Goal: Task Accomplishment & Management: Manage account settings

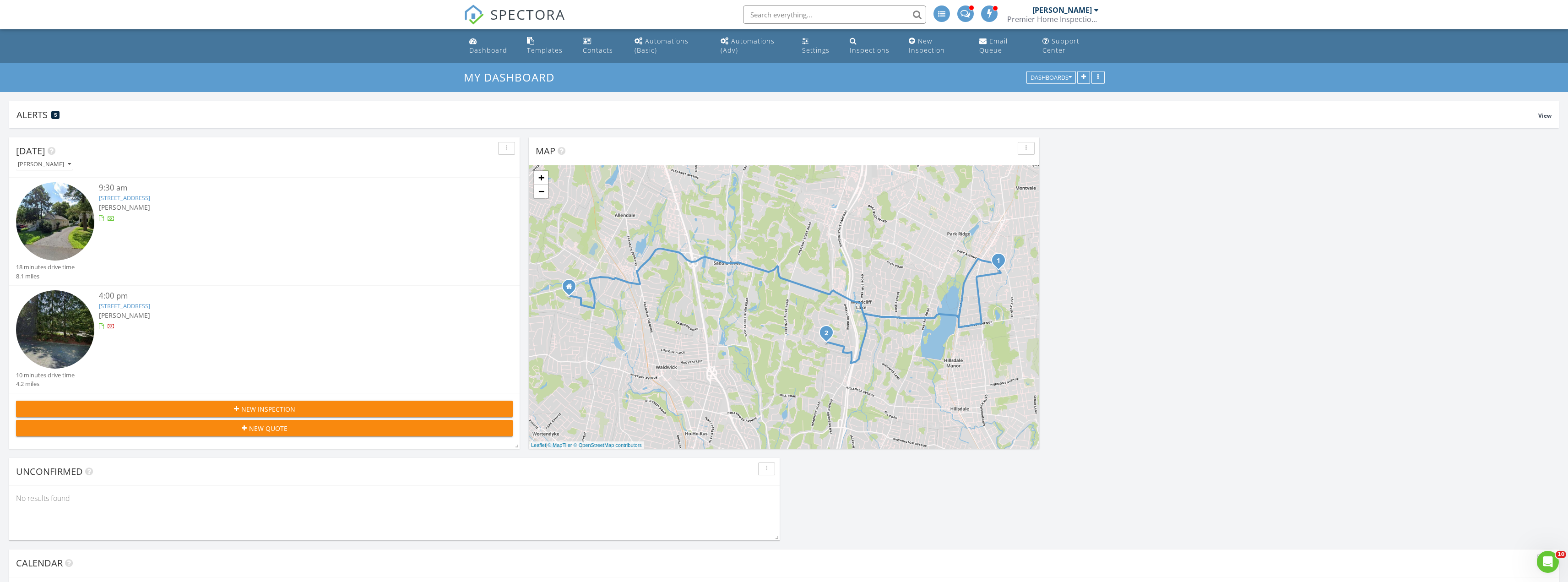
click at [150, 199] on link "62 Rivervale Rd, Park Ridge, NJ 07656" at bounding box center [125, 197] width 51 height 8
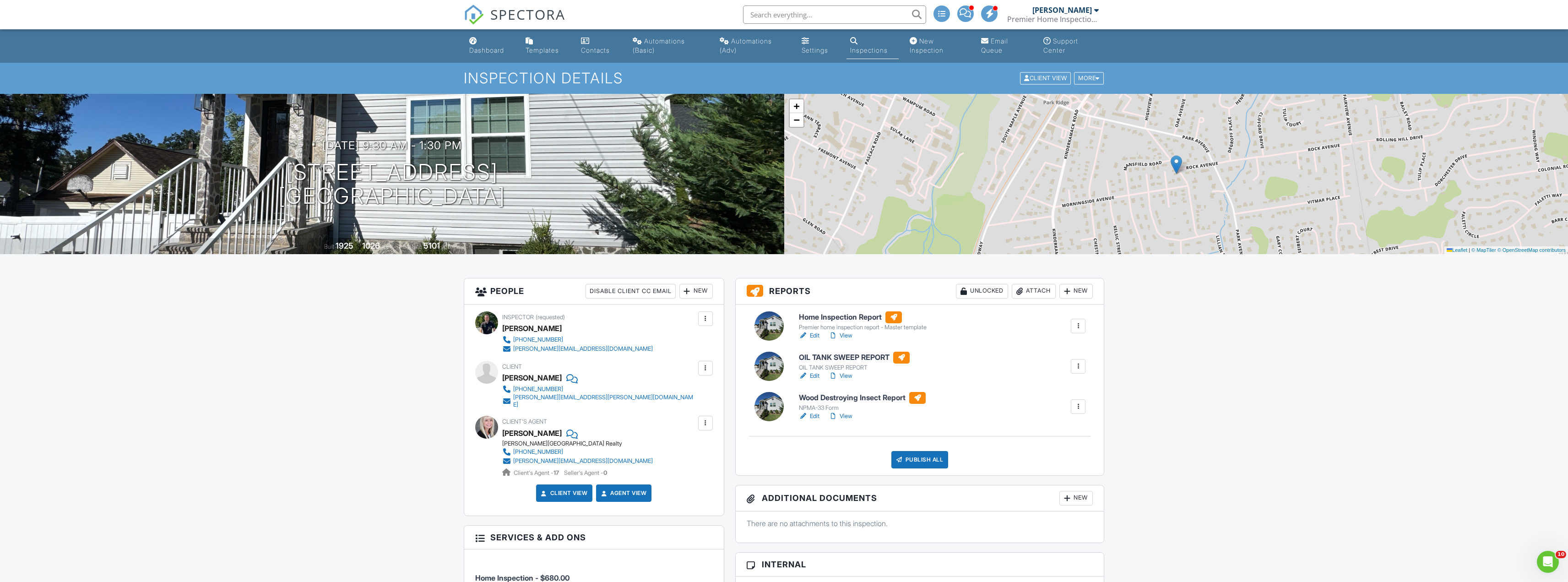
click at [814, 334] on link "Edit" at bounding box center [809, 335] width 21 height 9
click at [1071, 293] on div "New" at bounding box center [1076, 291] width 34 height 15
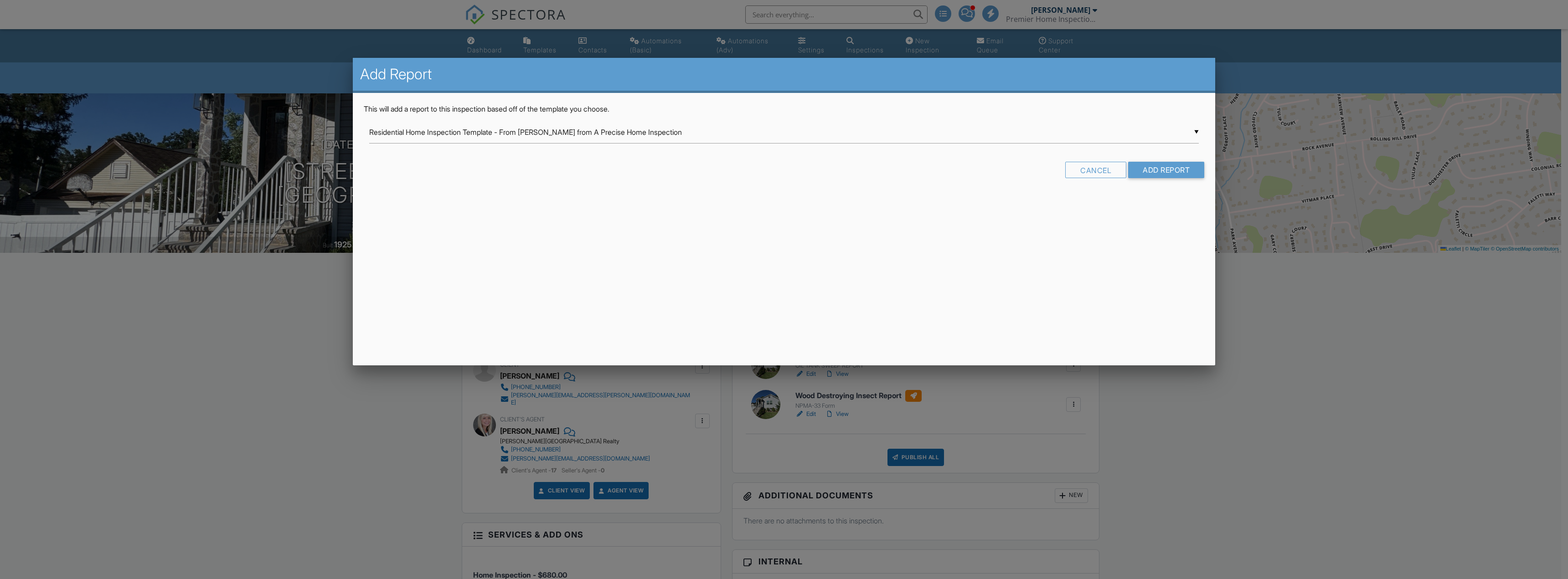
click at [619, 133] on div "▼ Residential Home Inspection Template - From Tom George from A Precise Home In…" at bounding box center [784, 132] width 830 height 23
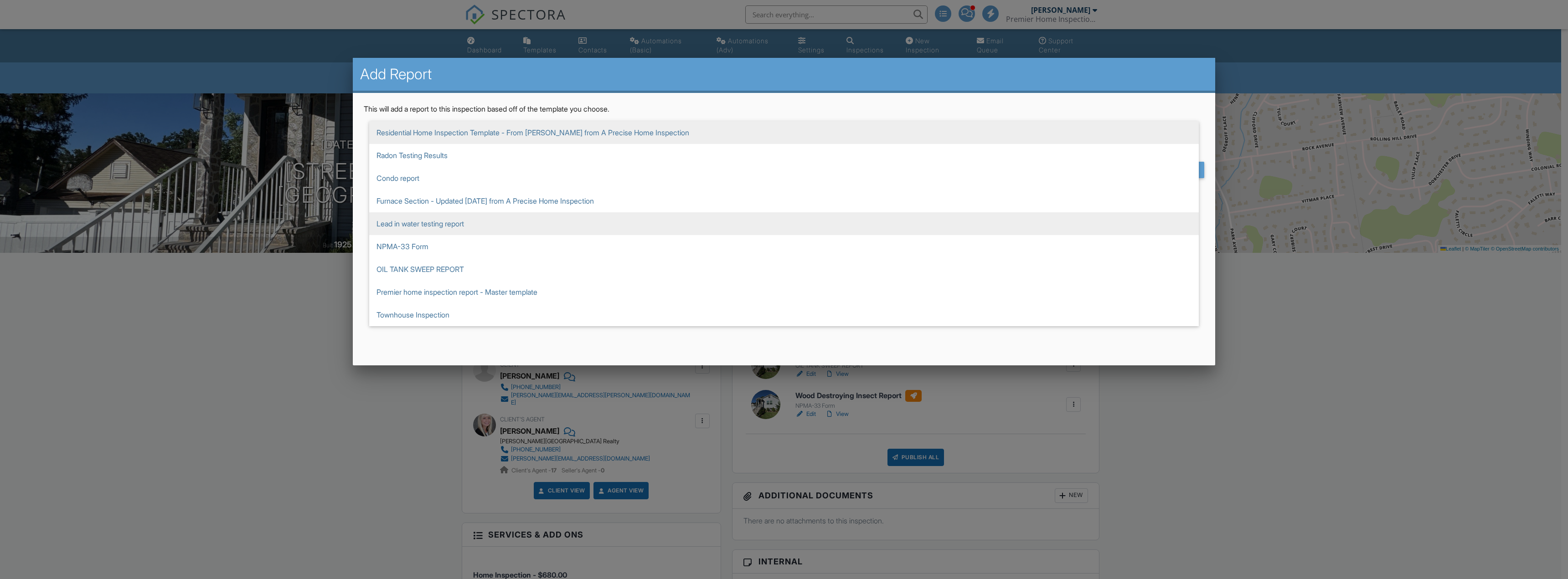
click at [549, 220] on span "Lead in water testing report" at bounding box center [784, 223] width 830 height 23
type input "Lead in water testing report"
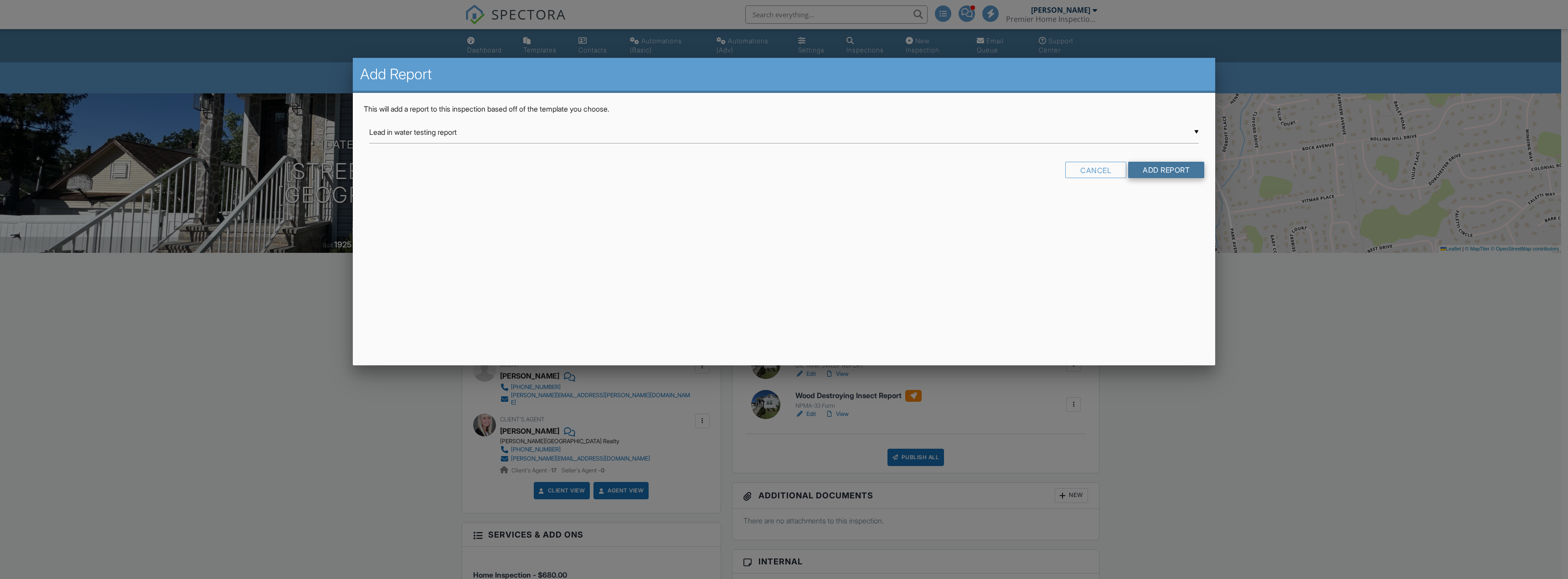
click at [1166, 164] on input "Add Report" at bounding box center [1166, 170] width 76 height 16
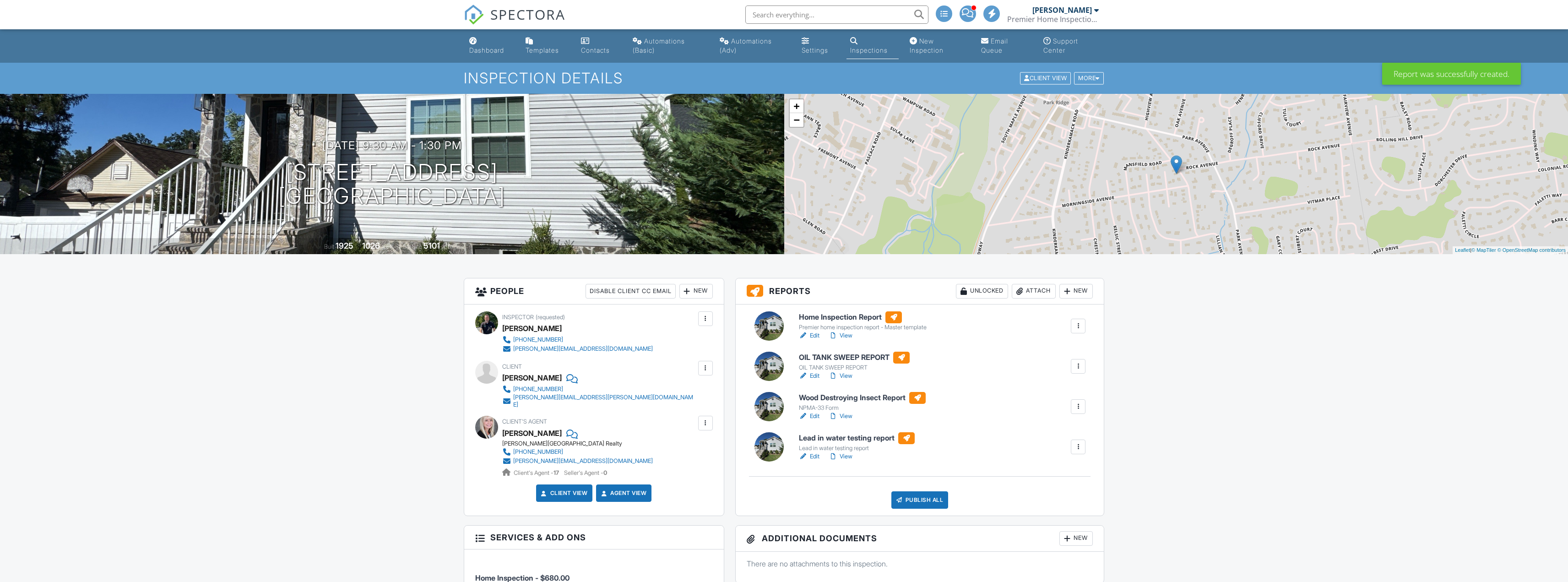
click at [816, 457] on link "Edit" at bounding box center [809, 456] width 21 height 9
click at [726, 383] on li "Add Another Person" at bounding box center [729, 388] width 90 height 23
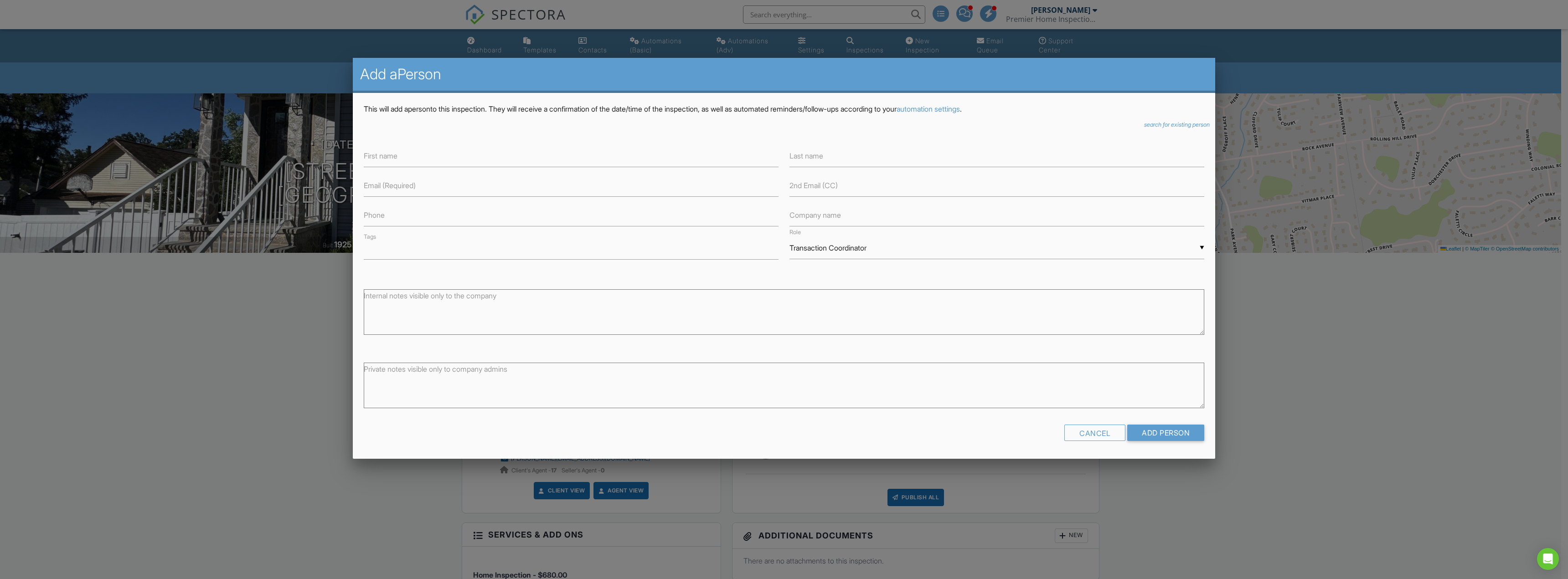
drag, startPoint x: 1161, startPoint y: 122, endPoint x: 1152, endPoint y: 126, distance: 9.8
click at [1161, 122] on icon "search for existing person" at bounding box center [1177, 124] width 66 height 7
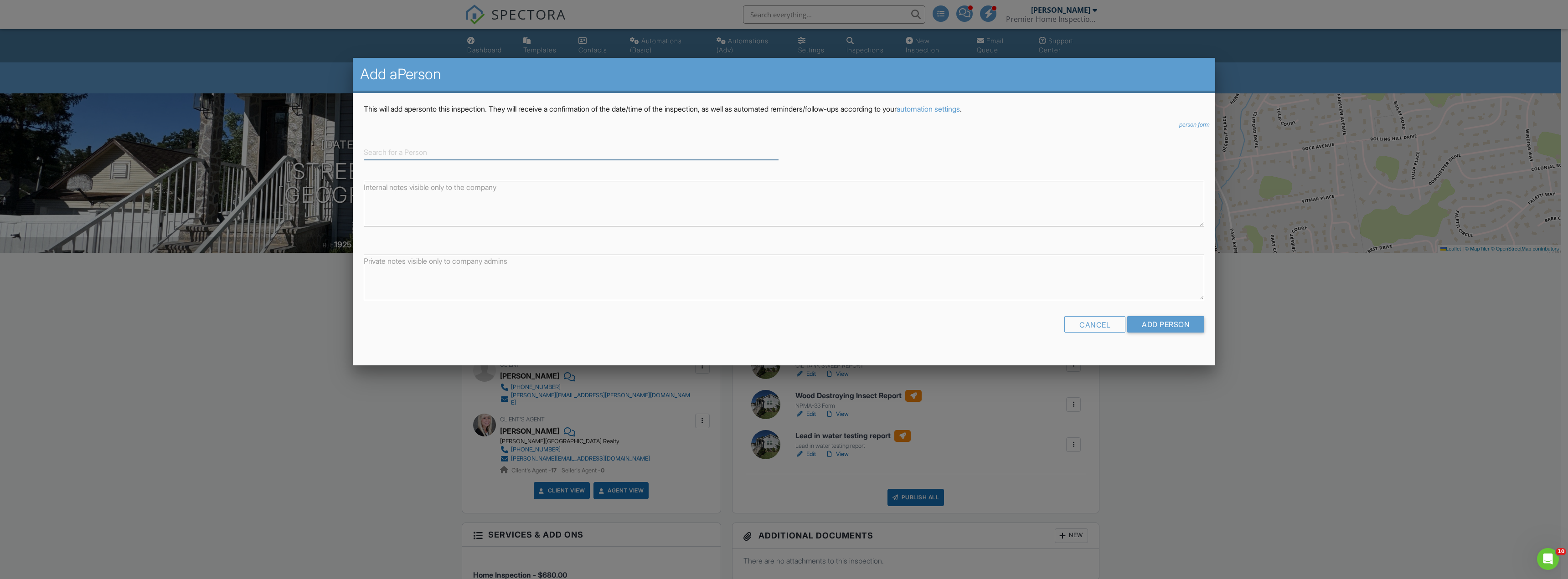
click at [576, 153] on input at bounding box center [571, 152] width 415 height 15
click at [419, 190] on div "Benjamin Cooper" at bounding box center [571, 192] width 410 height 10
type input "Benjamin Cooper"
click at [1175, 330] on input "Add Person" at bounding box center [1166, 333] width 77 height 16
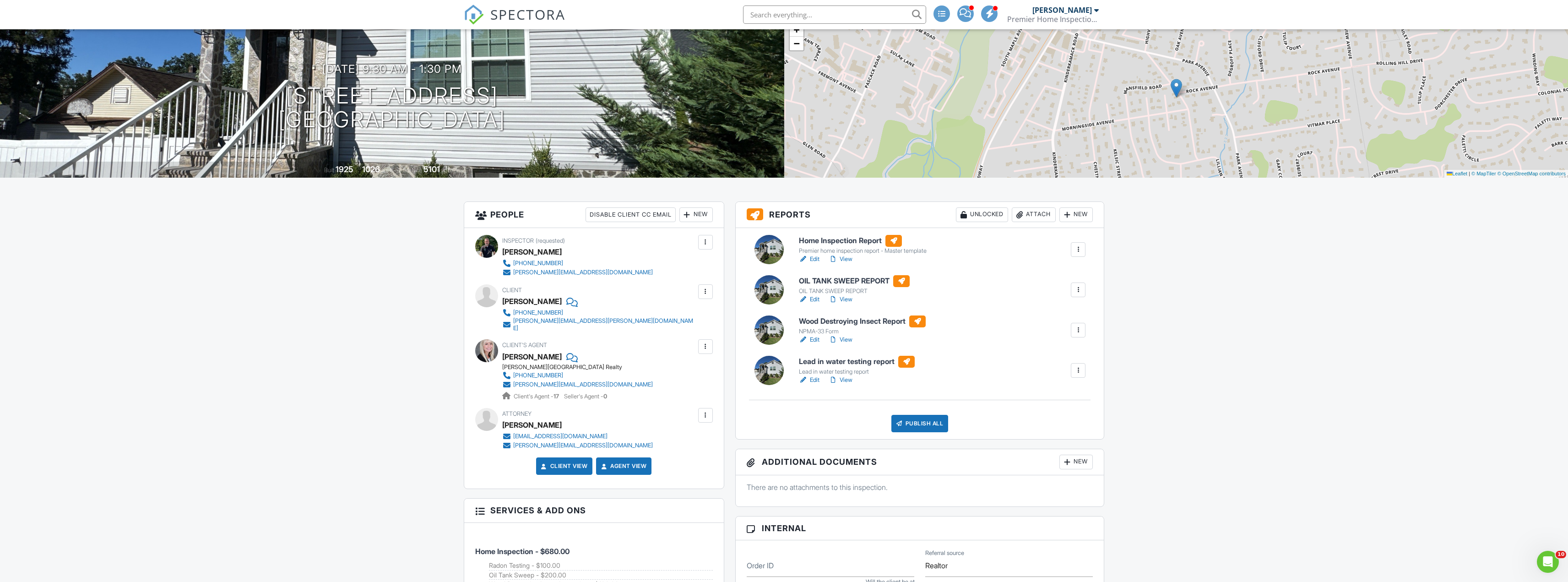
click at [818, 340] on link "Edit" at bounding box center [809, 339] width 21 height 9
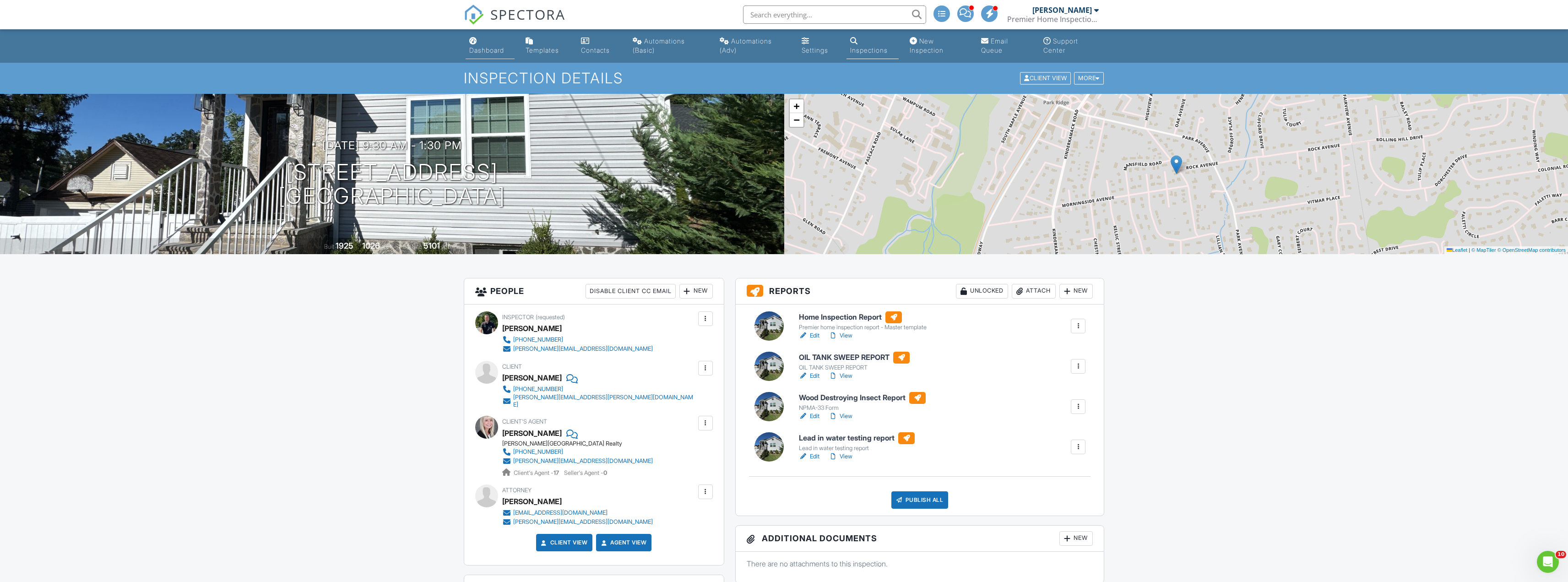
click at [491, 50] on div "Dashboard" at bounding box center [487, 50] width 35 height 8
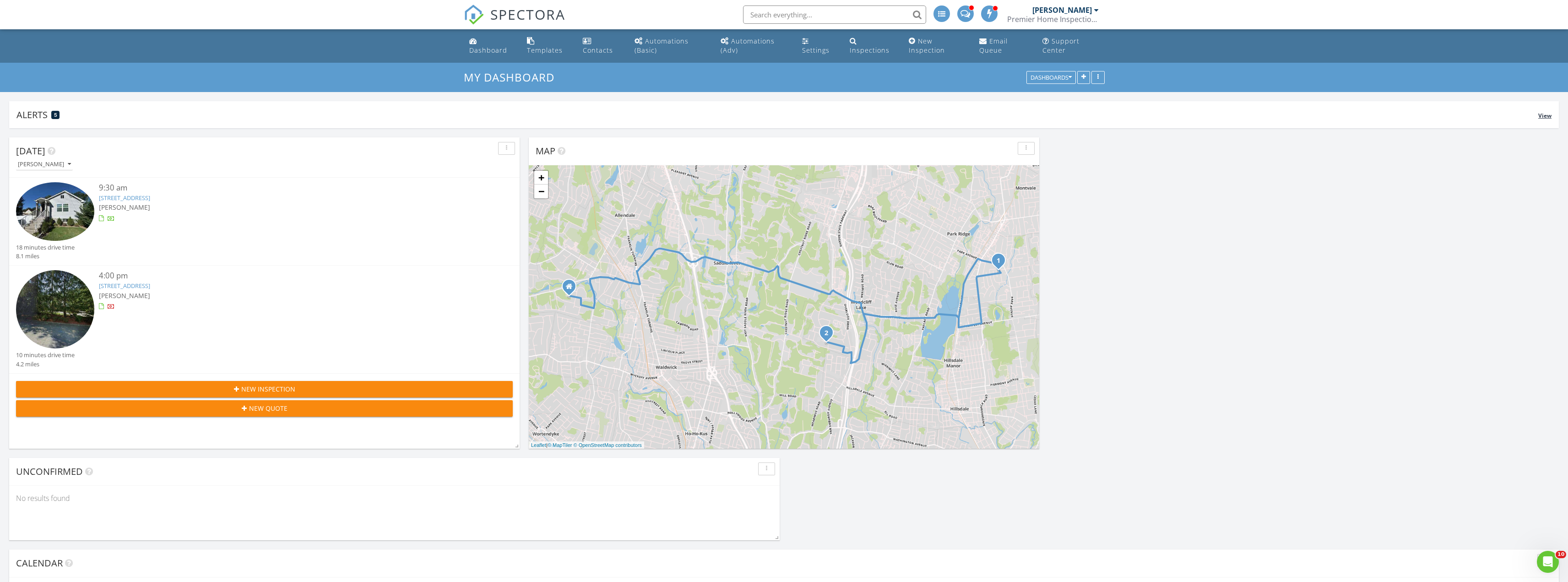
click at [1539, 116] on span "View" at bounding box center [1545, 116] width 13 height 8
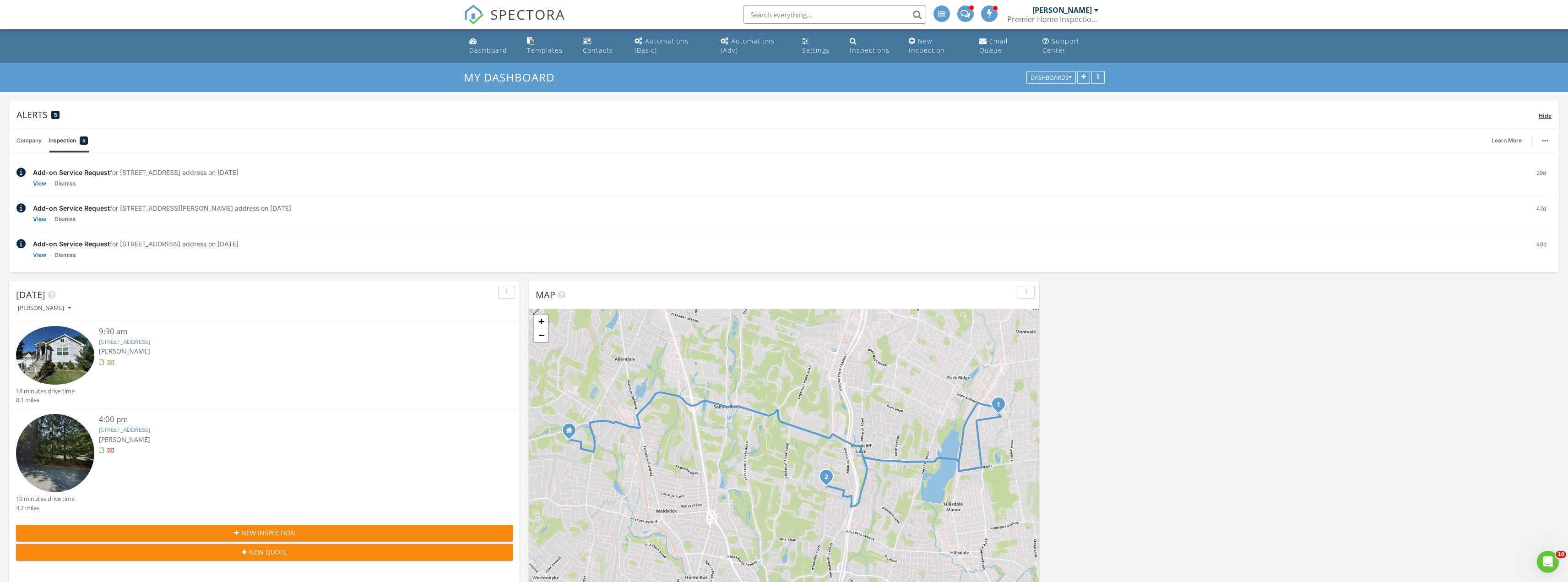
click at [1544, 116] on span "Hide" at bounding box center [1545, 116] width 13 height 8
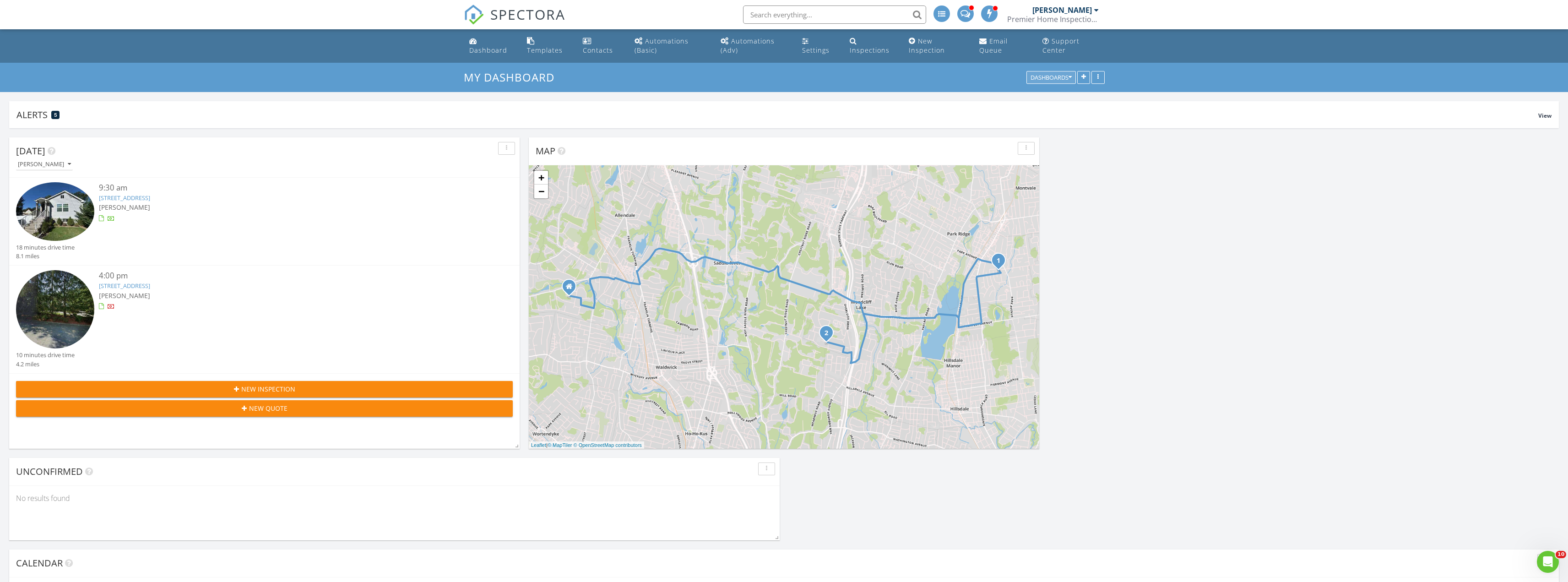
click at [1067, 79] on div "Dashboards" at bounding box center [1051, 78] width 41 height 6
click at [1082, 75] on icon "button" at bounding box center [1083, 78] width 4 height 6
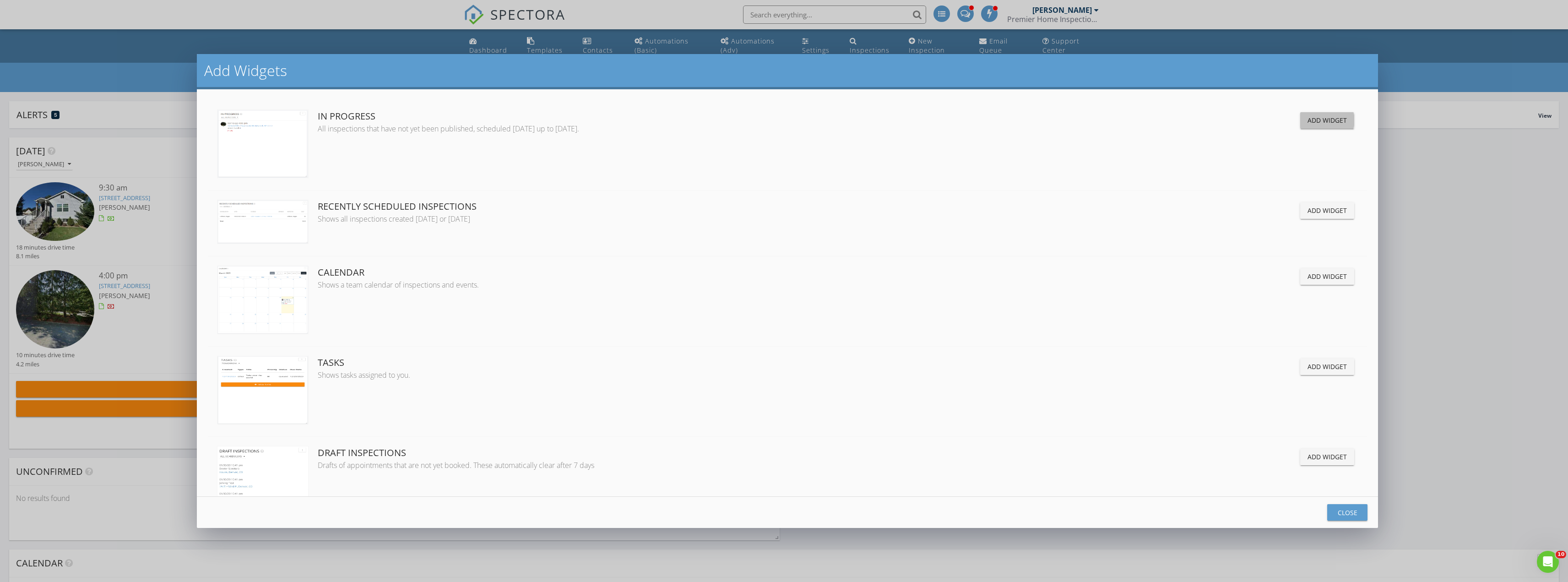
click at [1308, 121] on div "Add Widget" at bounding box center [1327, 120] width 39 height 10
click at [1350, 511] on div "Close" at bounding box center [1347, 512] width 26 height 10
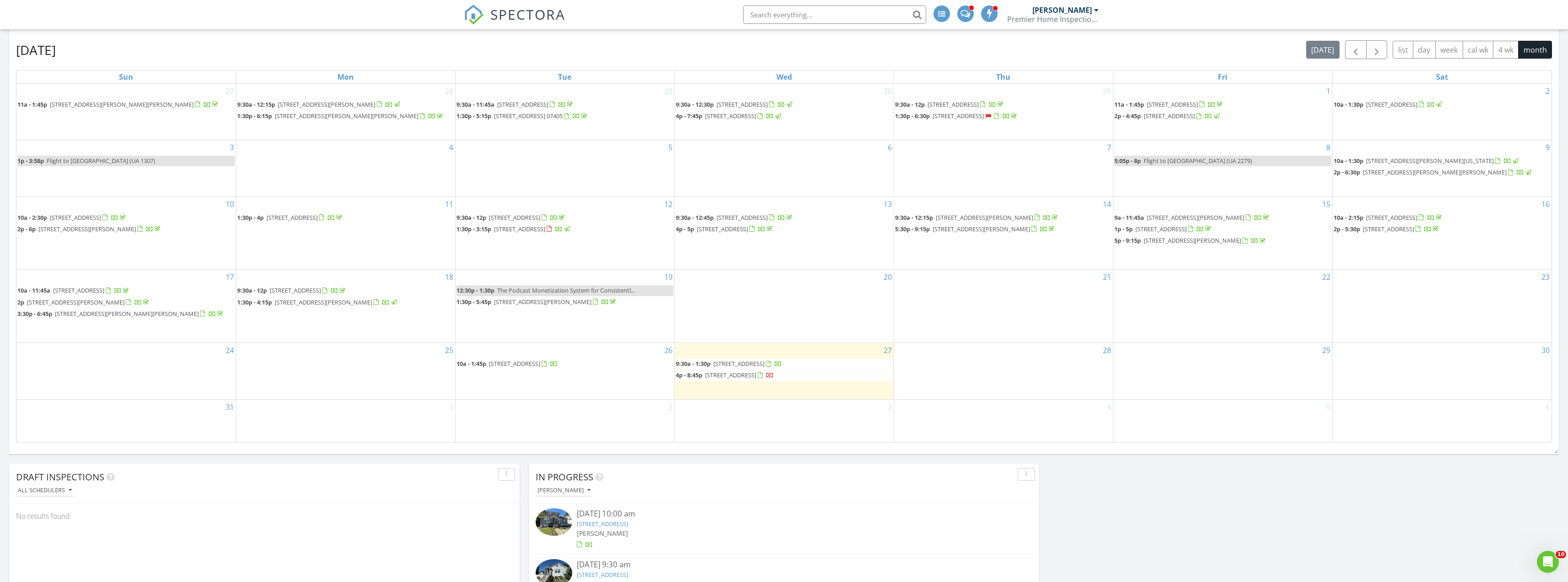
scroll to position [534, 0]
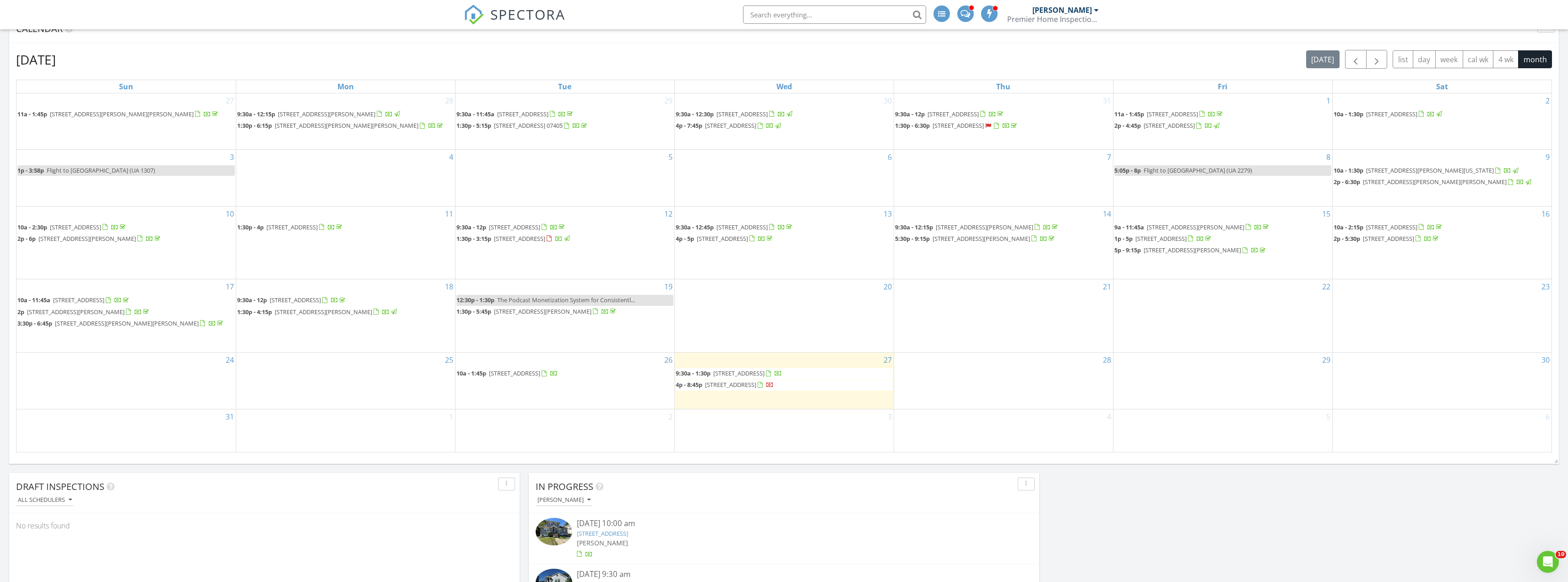
drag, startPoint x: 960, startPoint y: 516, endPoint x: 1188, endPoint y: 120, distance: 456.9
click at [1193, 117] on div "Map 1 2 + − Woodcliff Avenue, Broadway, Woodcliff Avenue, Werimus Road 19.9 km,…" at bounding box center [784, 136] width 1568 height 1085
click at [1148, 517] on div "Map 1 2 + − Woodcliff Avenue, Broadway, Woodcliff Avenue, Werimus Road 19.9 km,…" at bounding box center [784, 136] width 1568 height 1085
click at [1029, 483] on div "button" at bounding box center [1026, 484] width 9 height 6
click at [963, 516] on div "08/26/25 10:00 am 32 Bergen Ave, Waldwick, NJ 07463 Erik Zerrenner" at bounding box center [784, 538] width 510 height 50
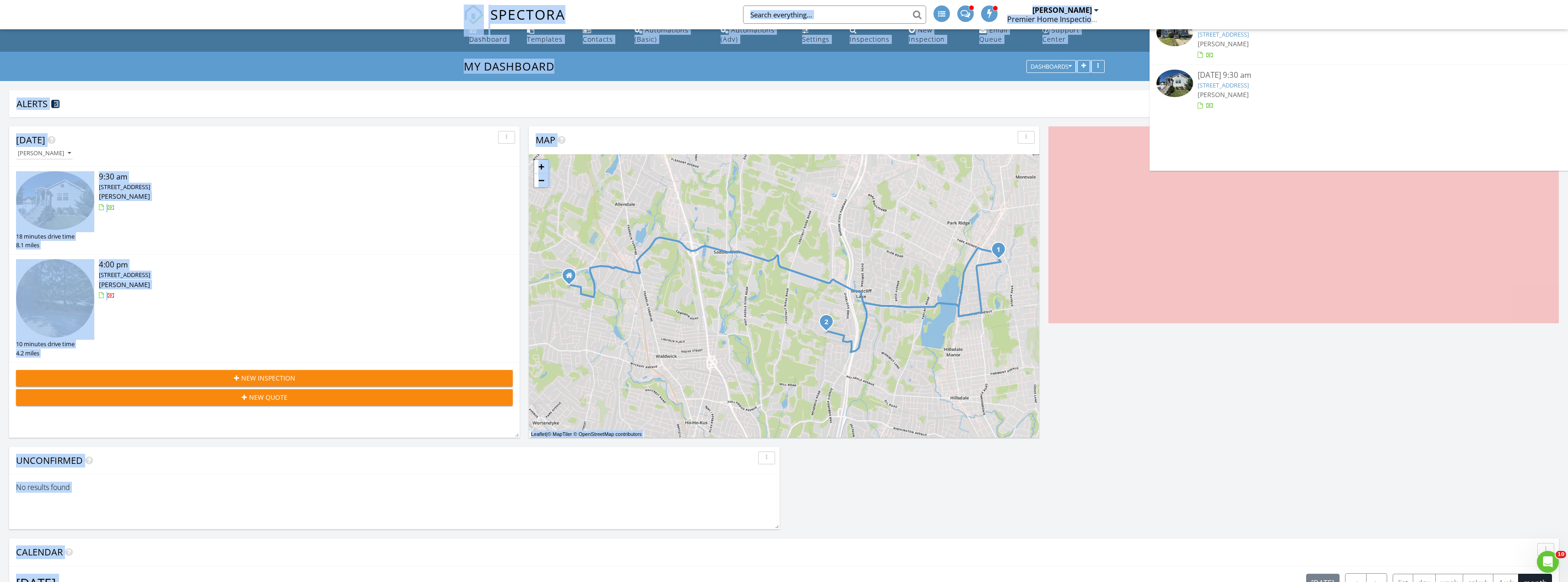
scroll to position [0, 0]
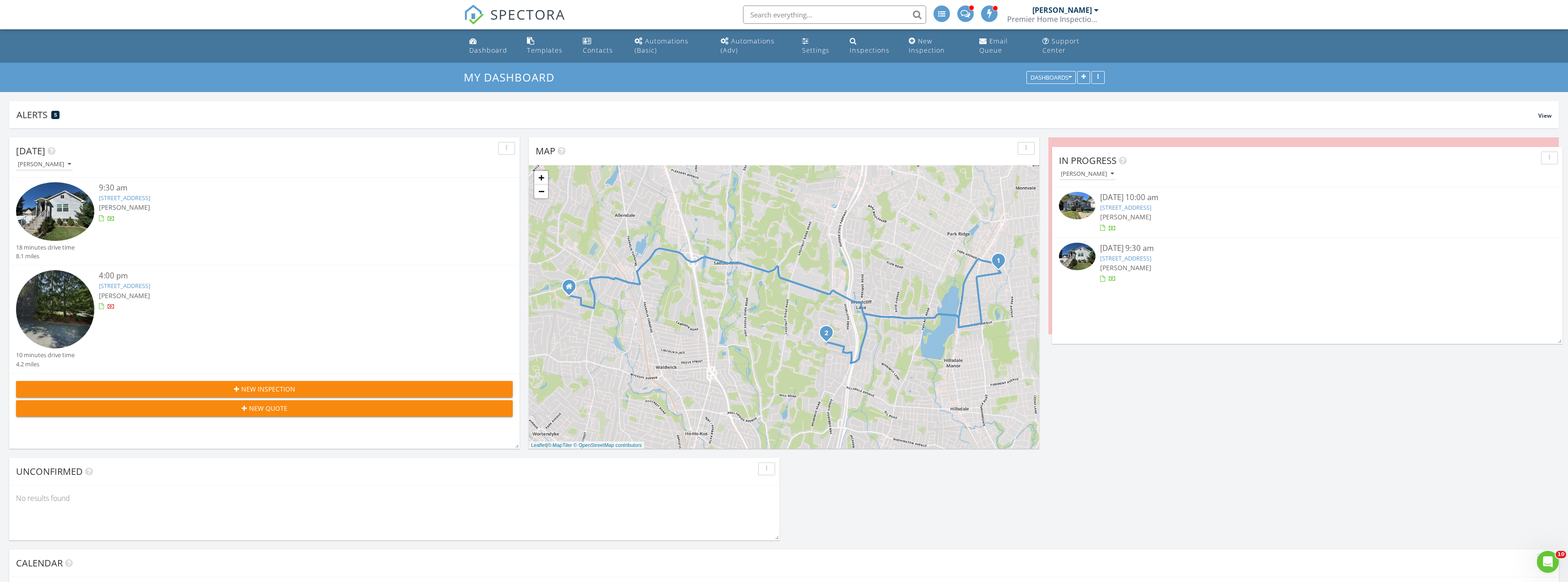
drag, startPoint x: 568, startPoint y: 486, endPoint x: 1091, endPoint y: 160, distance: 616.3
click at [1091, 160] on span "In Progress" at bounding box center [1088, 160] width 57 height 12
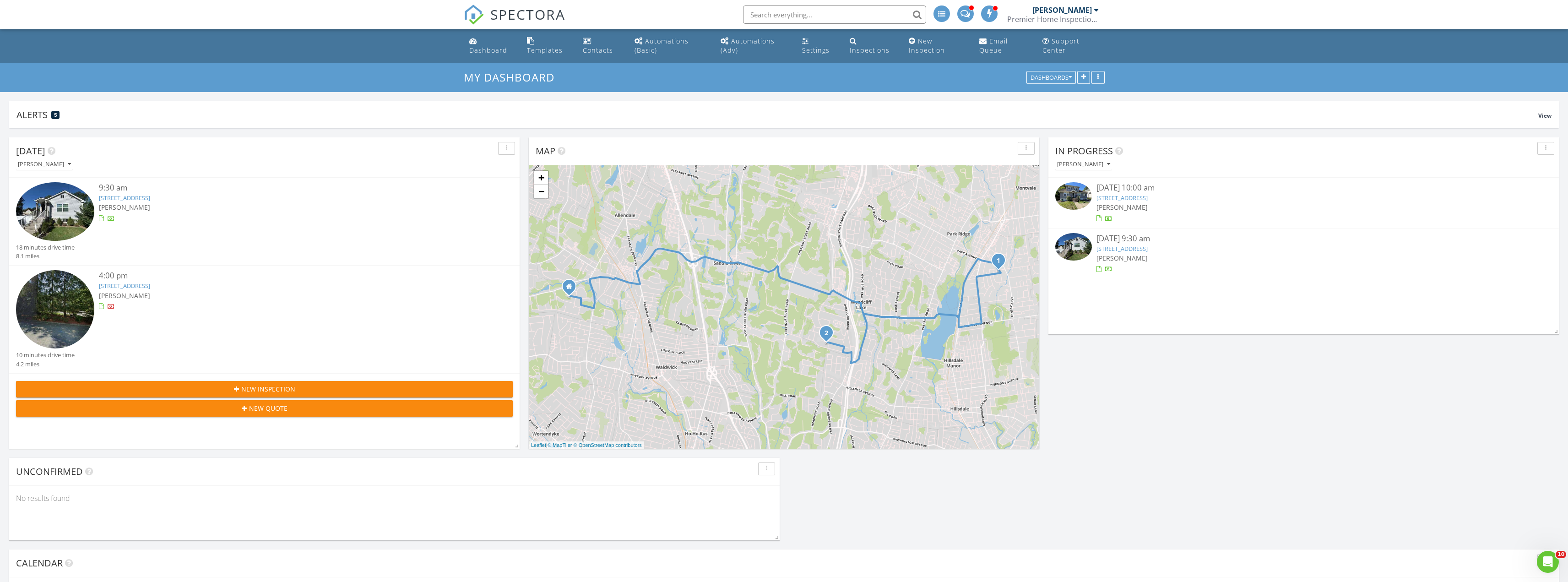
click at [1133, 198] on link "32 Bergen Ave, Waldwick, NJ 07463" at bounding box center [1122, 197] width 51 height 8
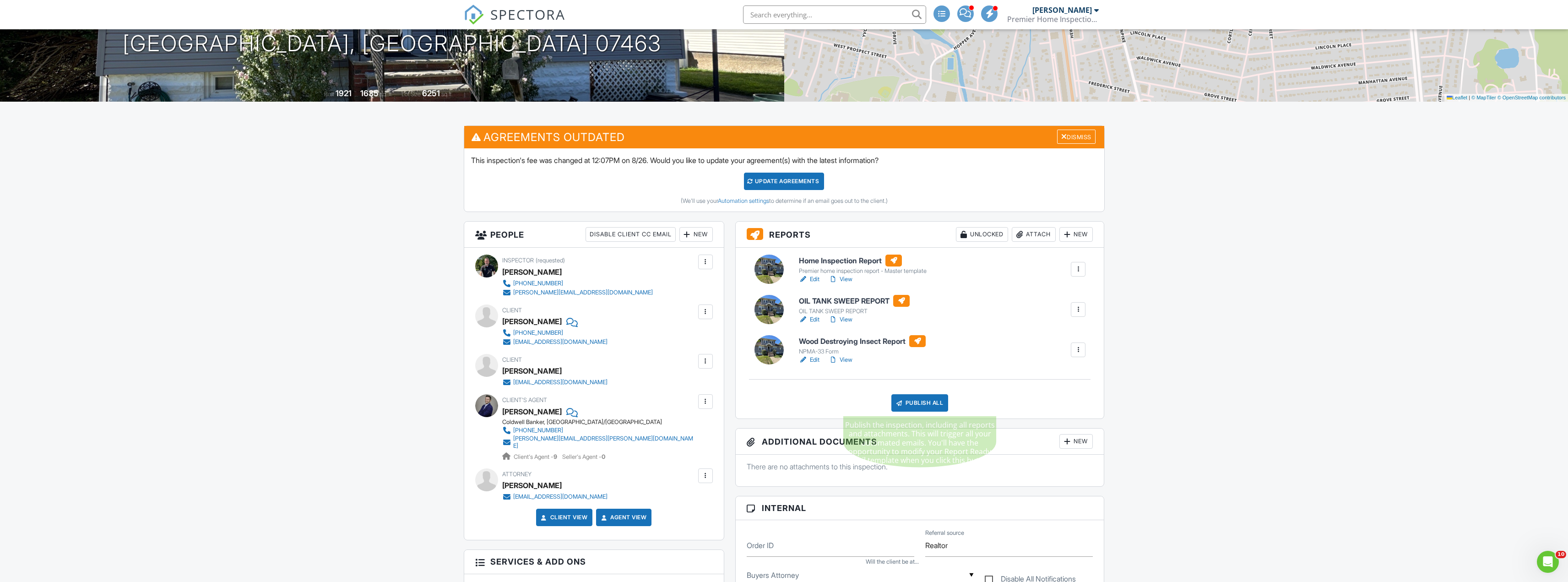
click at [933, 403] on div "Publish All" at bounding box center [920, 403] width 57 height 17
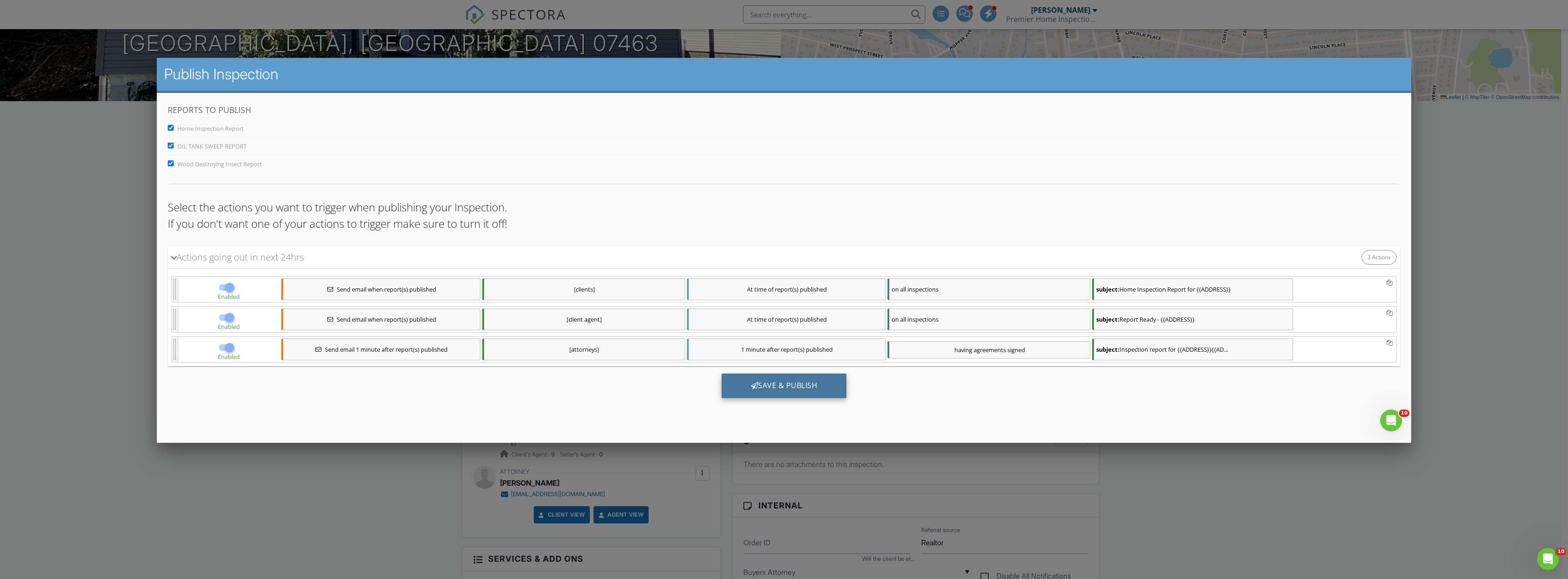
click at [764, 387] on div "Save & Publish" at bounding box center [784, 386] width 125 height 24
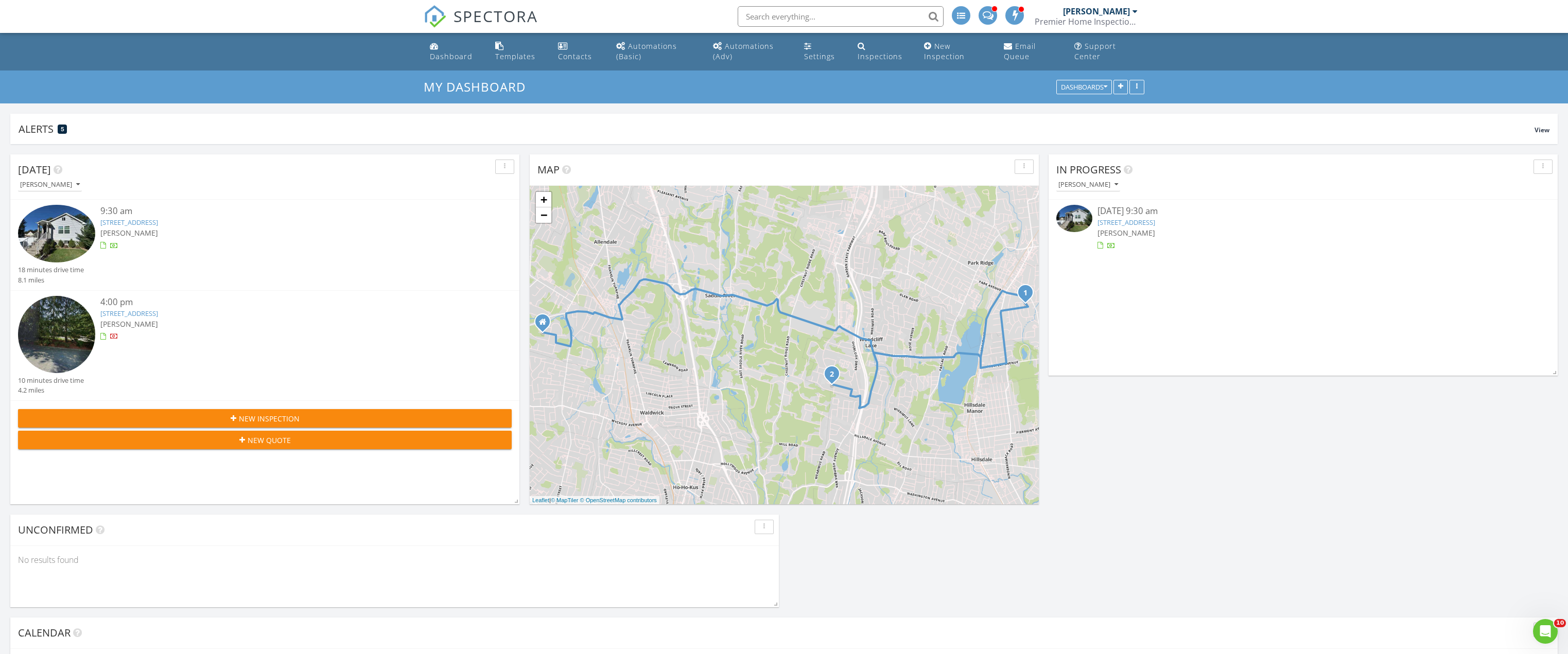
scroll to position [1235, 1584]
